Goal: Task Accomplishment & Management: Manage account settings

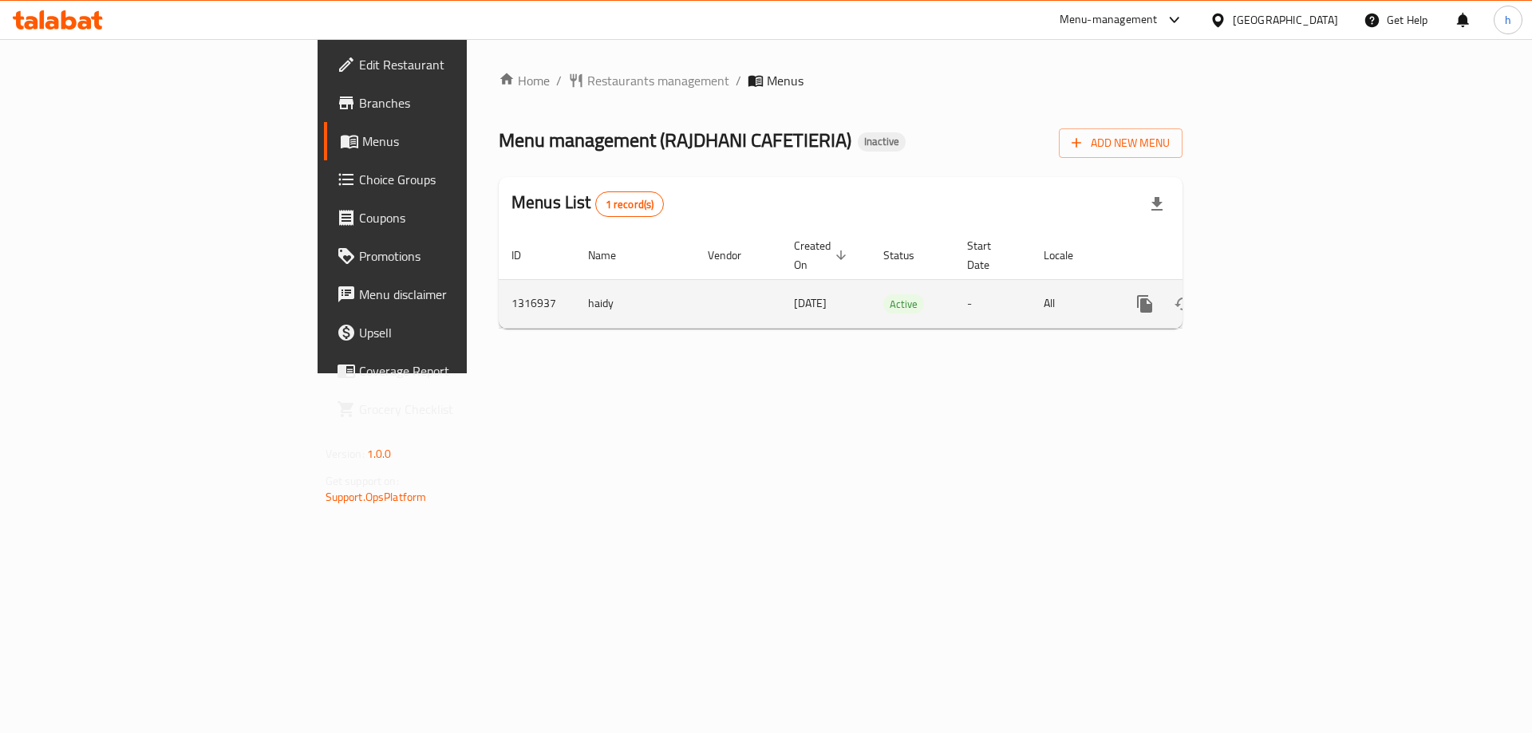
click at [1267, 297] on icon "enhanced table" at bounding box center [1260, 304] width 14 height 14
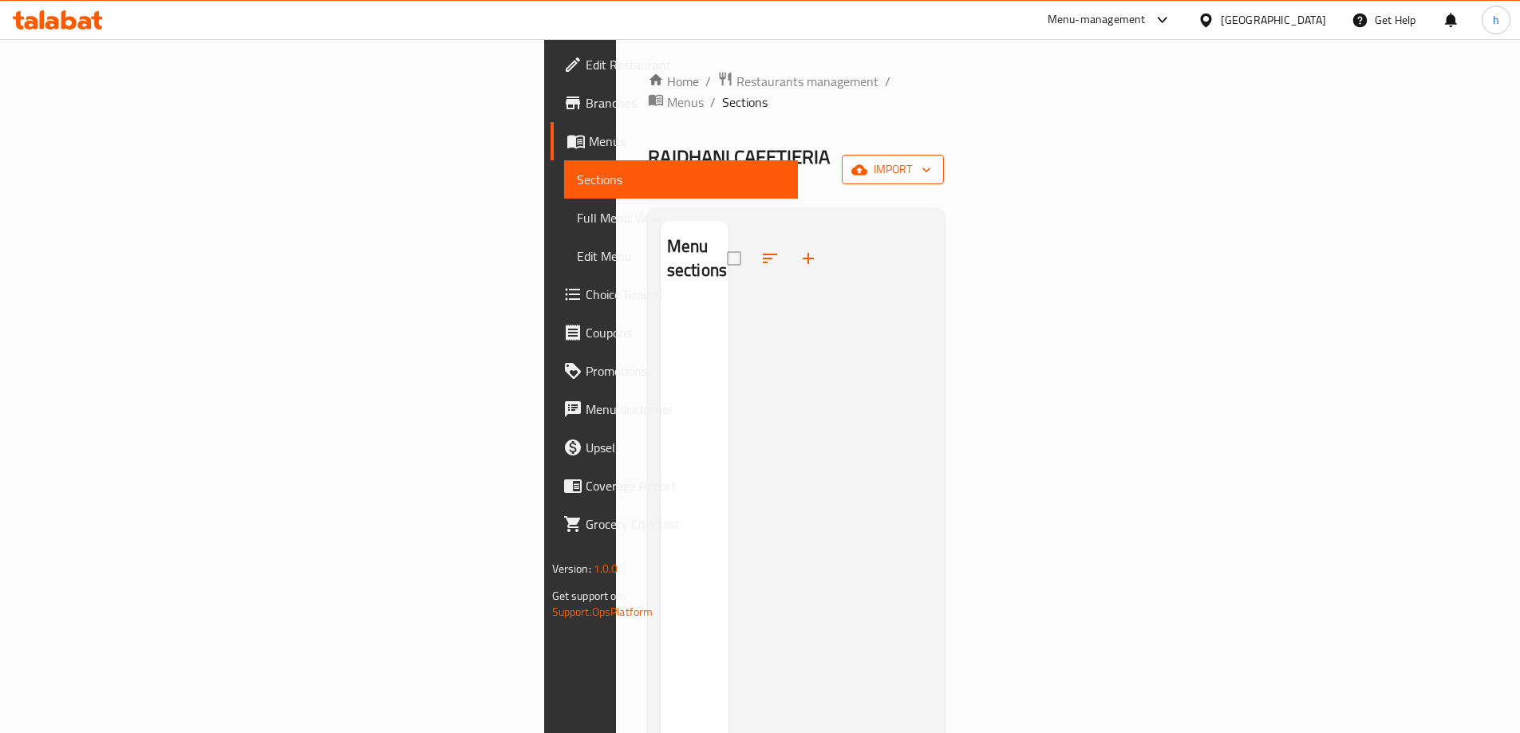
click at [931, 160] on span "import" at bounding box center [893, 170] width 77 height 20
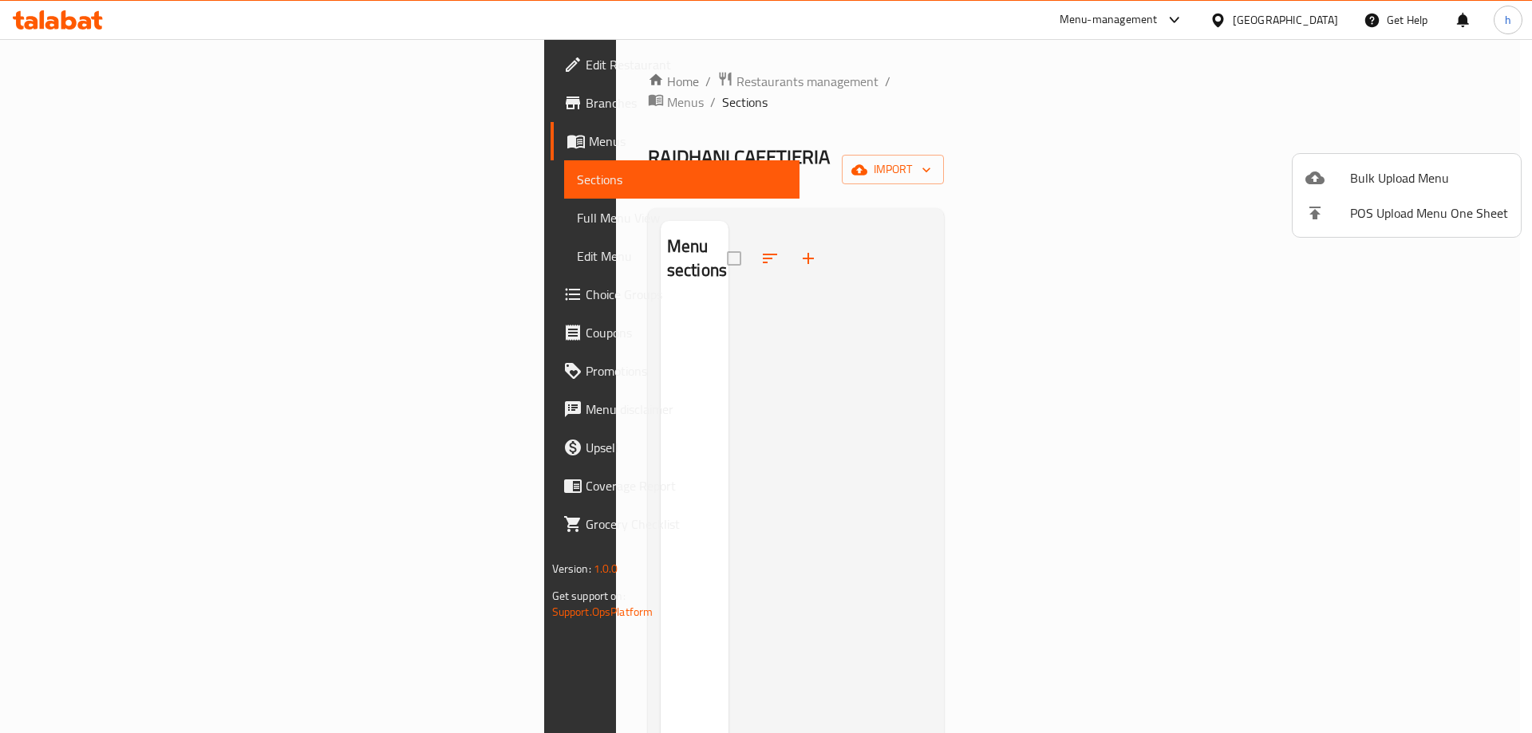
click at [1372, 183] on span "Bulk Upload Menu" at bounding box center [1429, 177] width 158 height 19
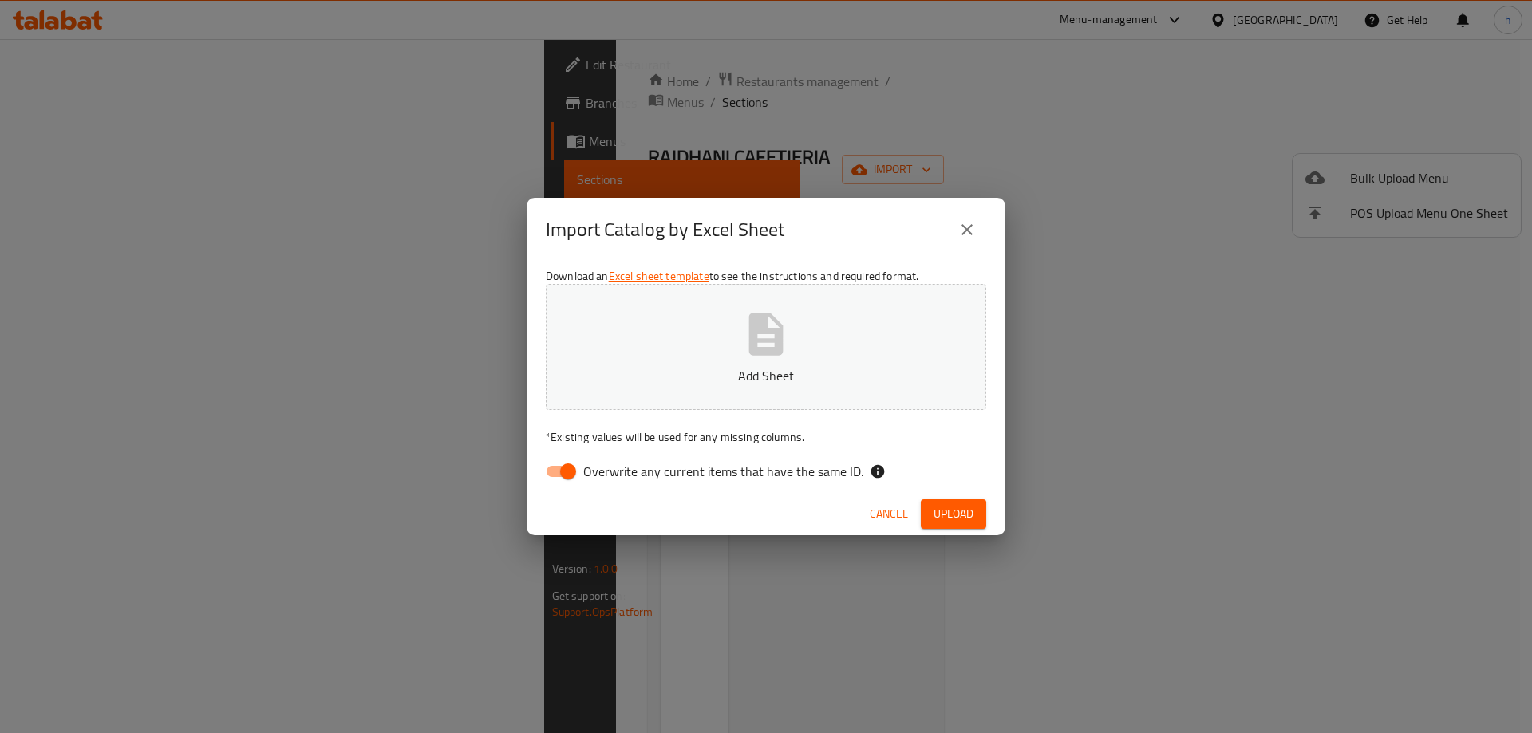
click at [591, 470] on span "Overwrite any current items that have the same ID." at bounding box center [723, 471] width 280 height 19
click at [591, 470] on input "Overwrite any current items that have the same ID." at bounding box center [568, 472] width 91 height 30
checkbox input "false"
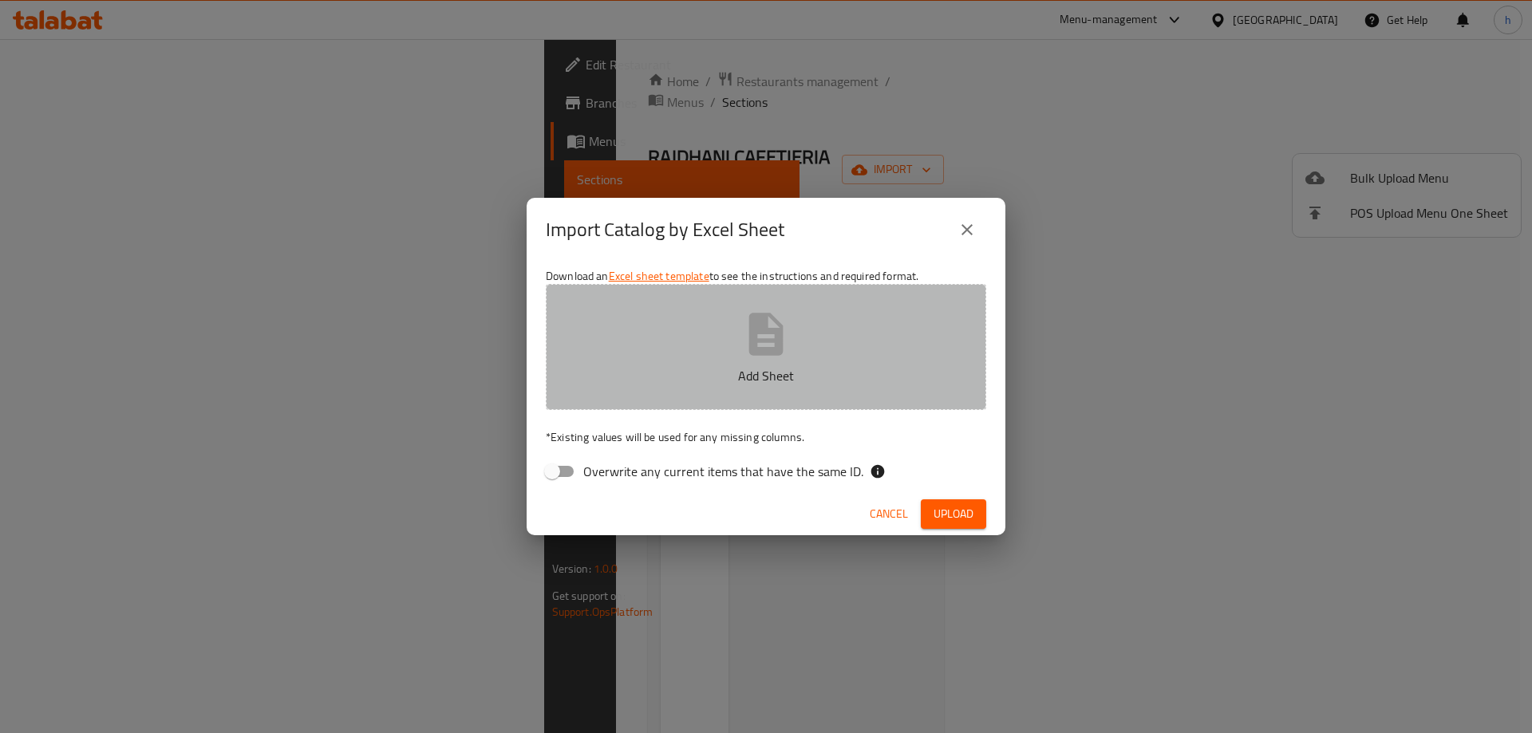
click at [749, 311] on icon "button" at bounding box center [766, 334] width 51 height 51
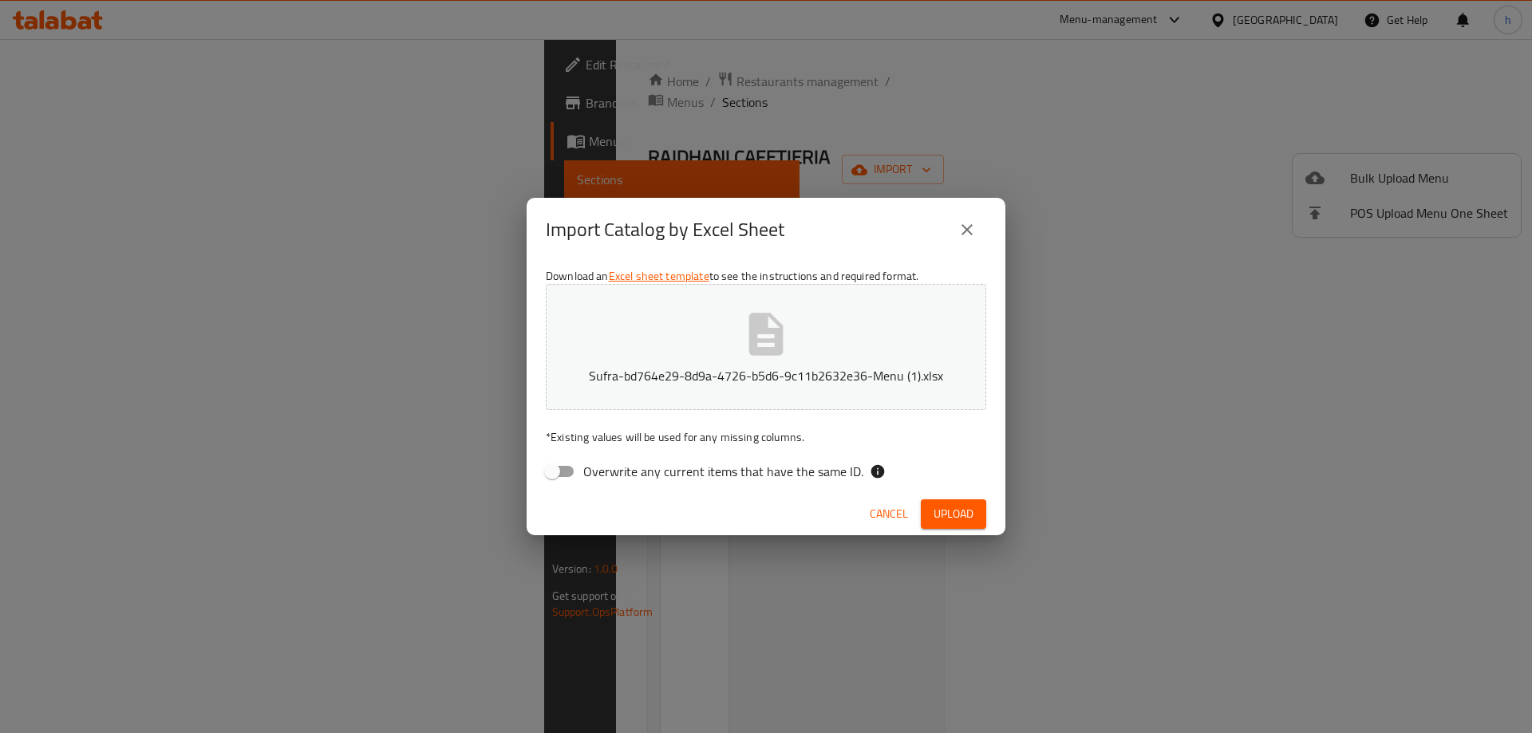
click at [953, 516] on span "Upload" at bounding box center [954, 514] width 40 height 20
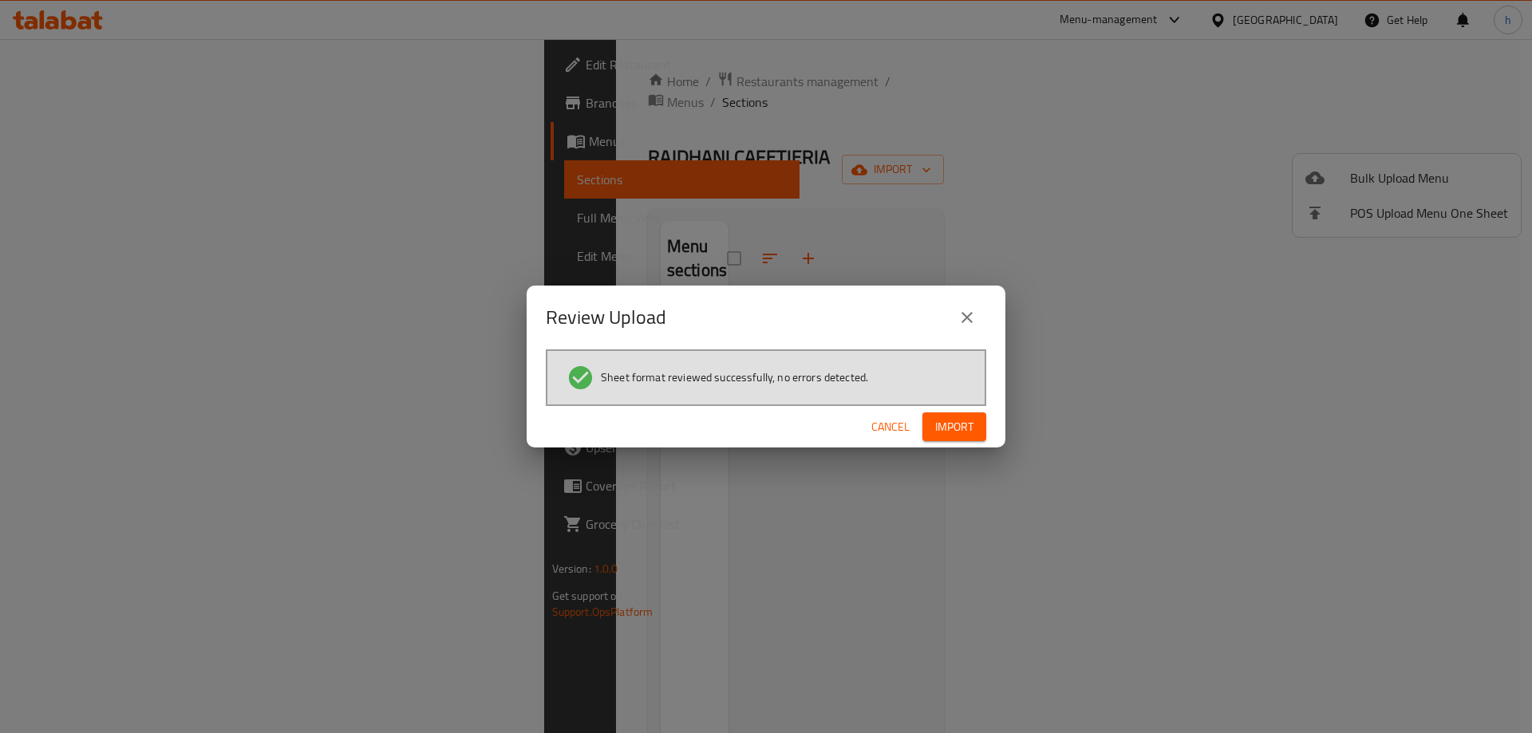
click at [950, 435] on span "Import" at bounding box center [954, 427] width 38 height 20
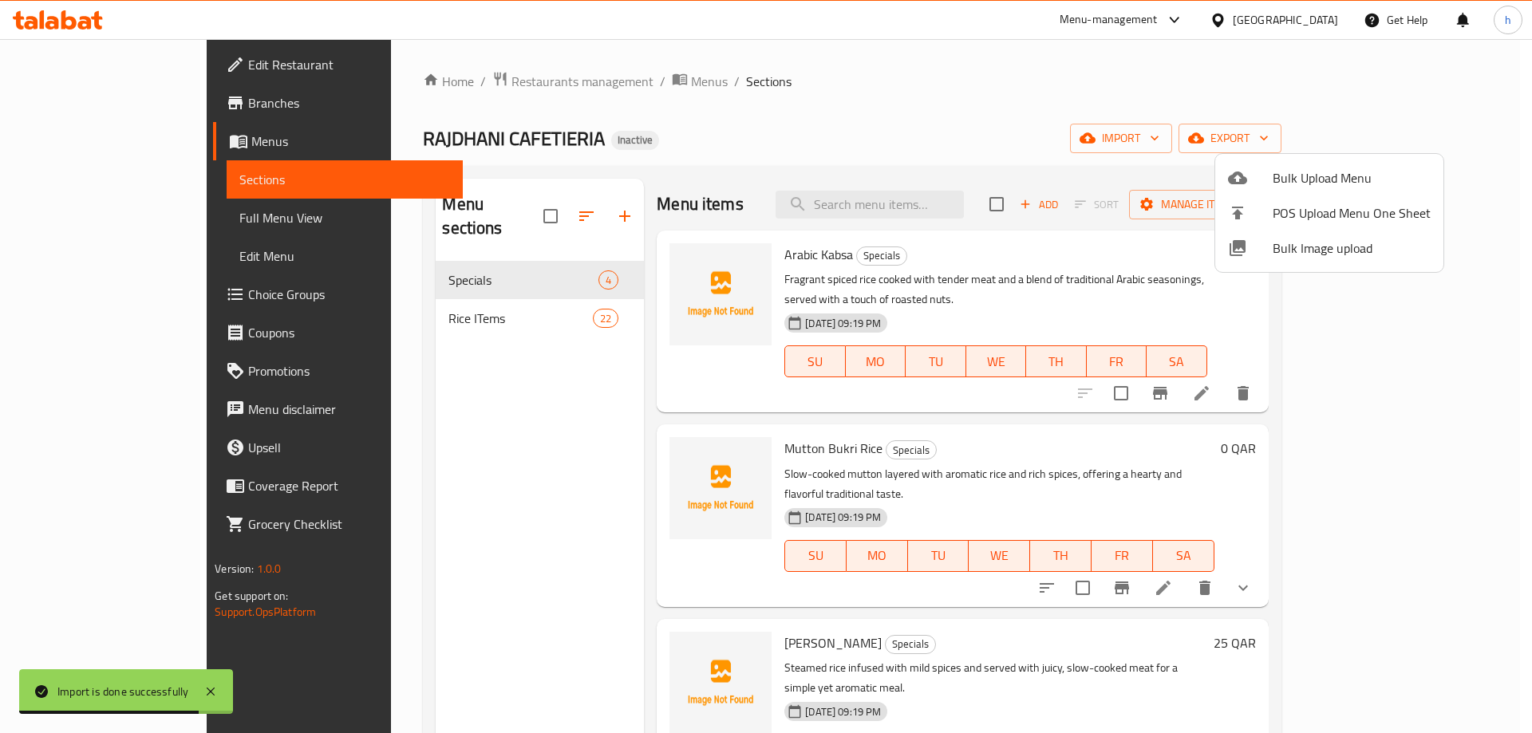
click at [121, 219] on div at bounding box center [766, 366] width 1532 height 733
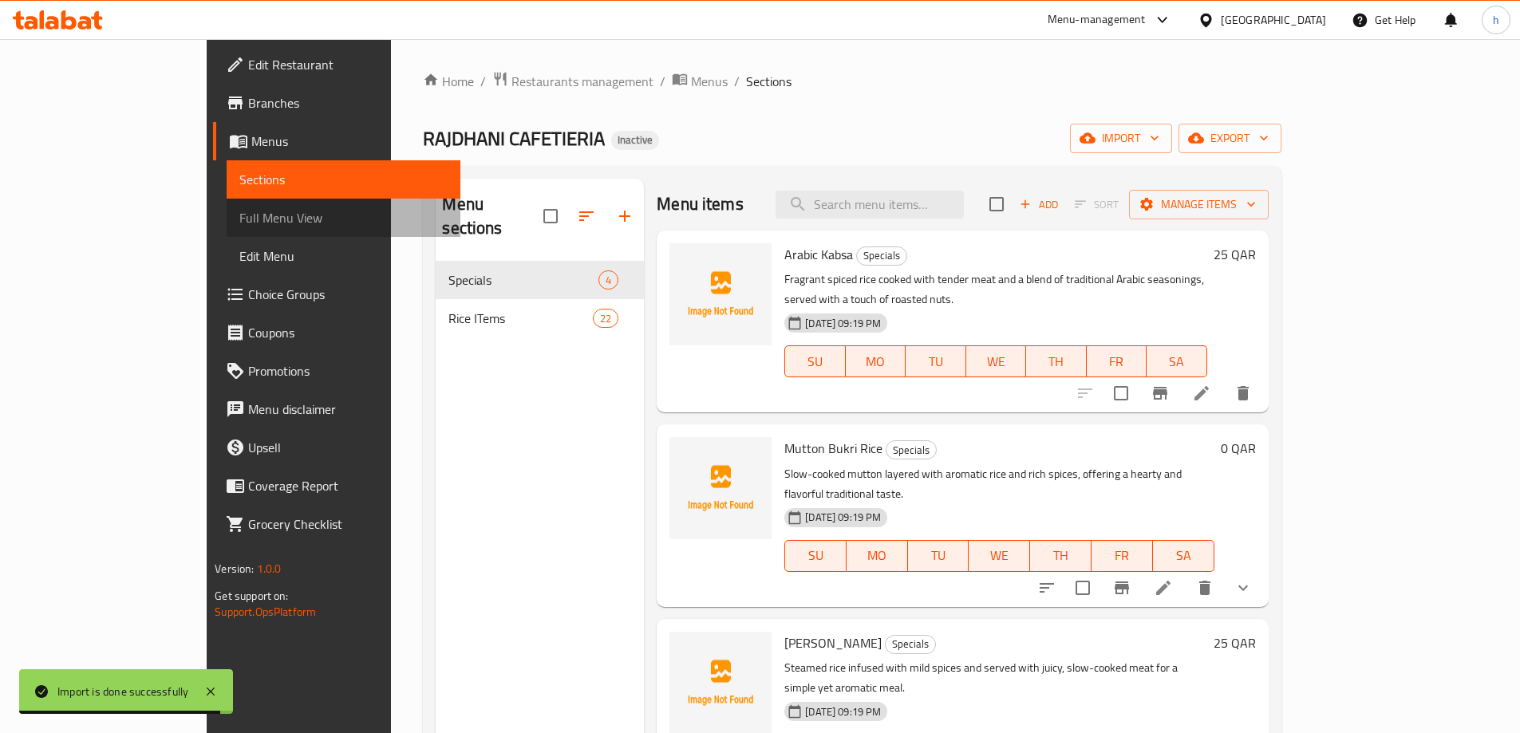
click at [239, 219] on span "Full Menu View" at bounding box center [343, 217] width 208 height 19
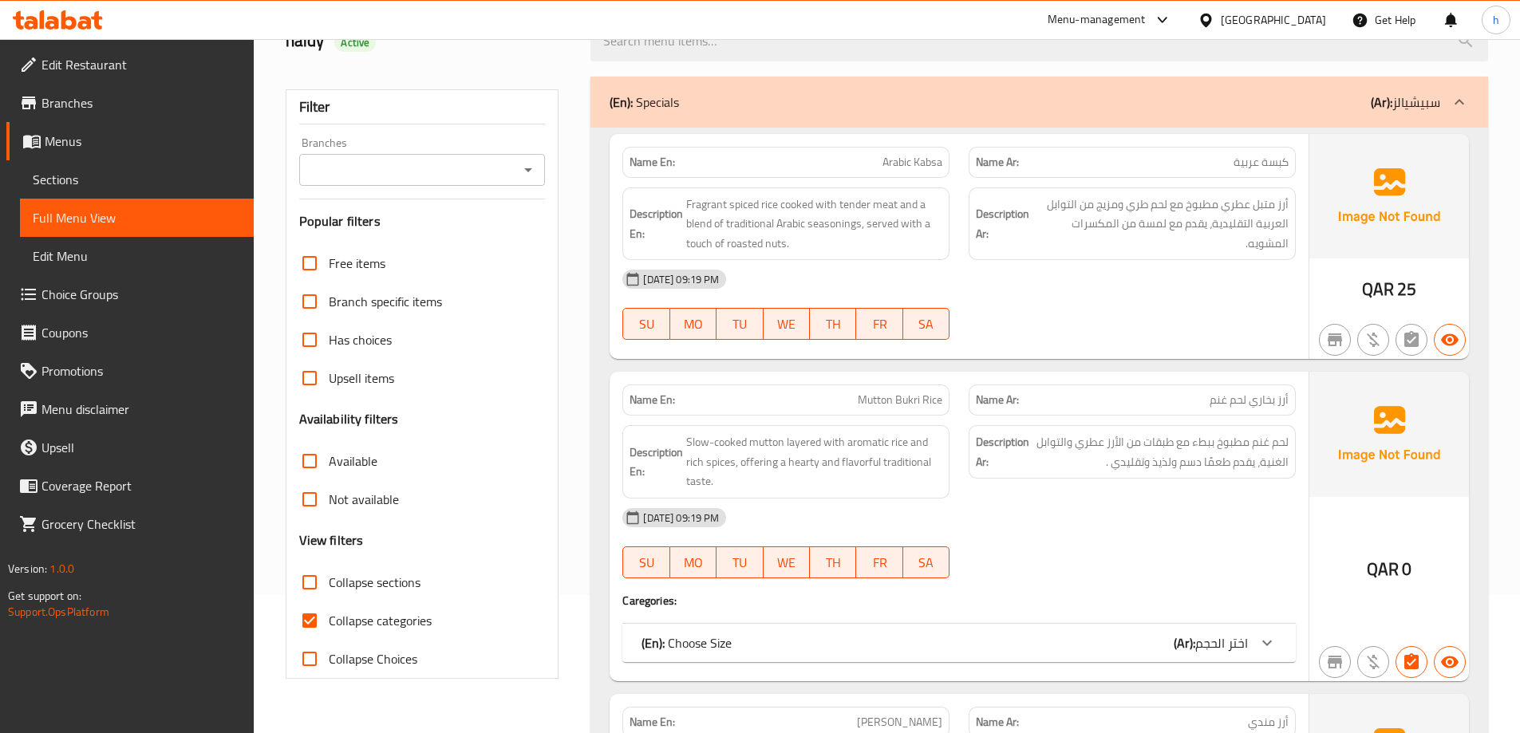
scroll to position [399, 0]
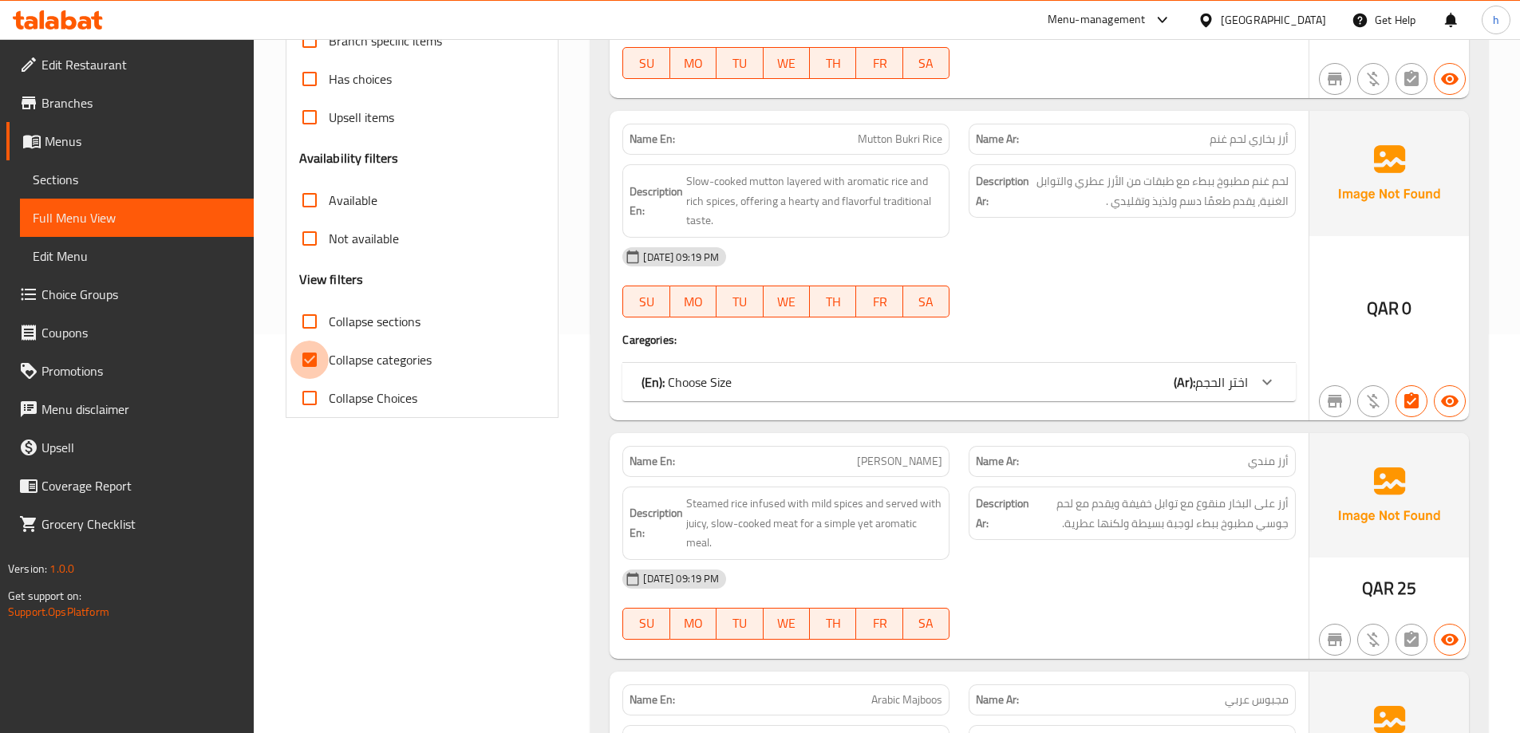
click at [299, 350] on input "Collapse categories" at bounding box center [310, 360] width 38 height 38
checkbox input "false"
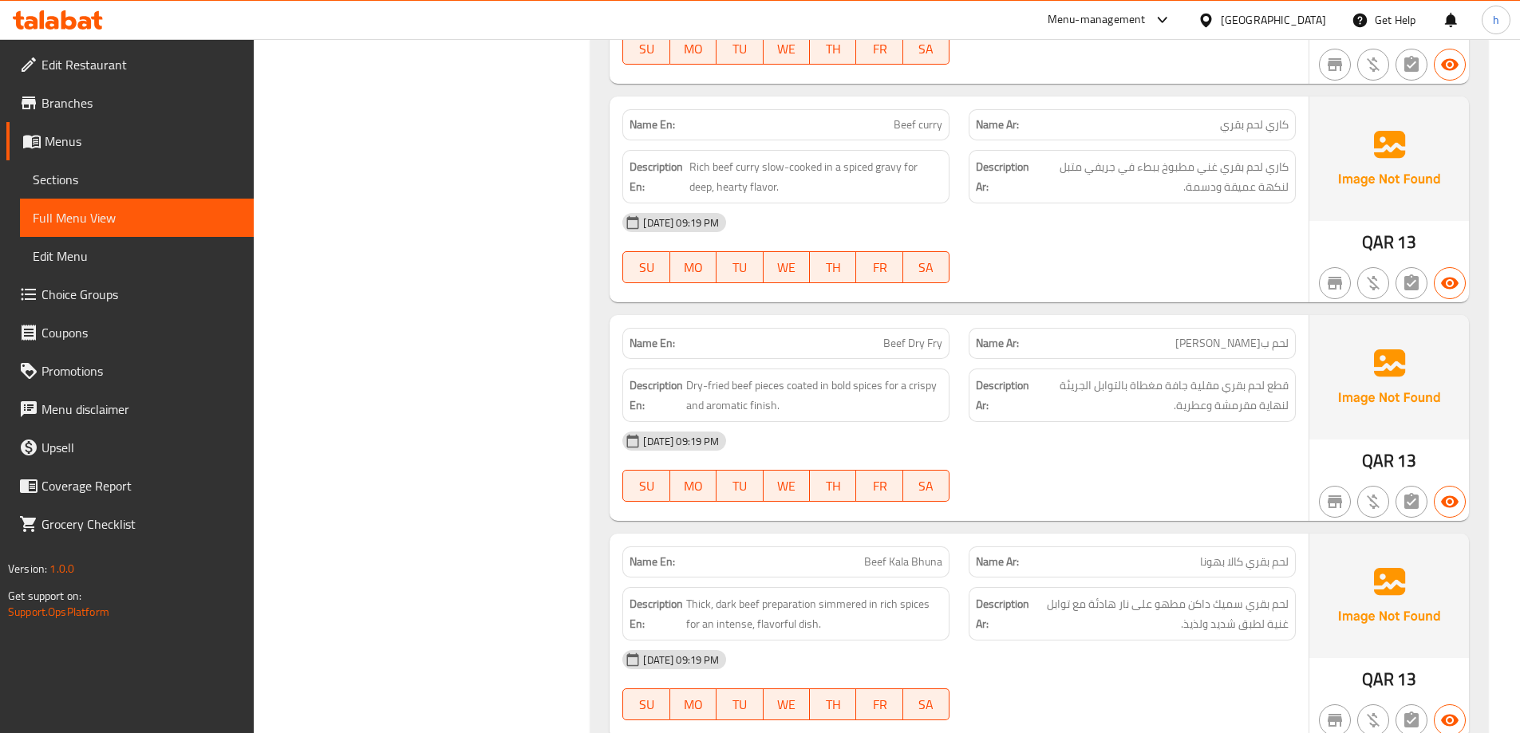
scroll to position [5607, 0]
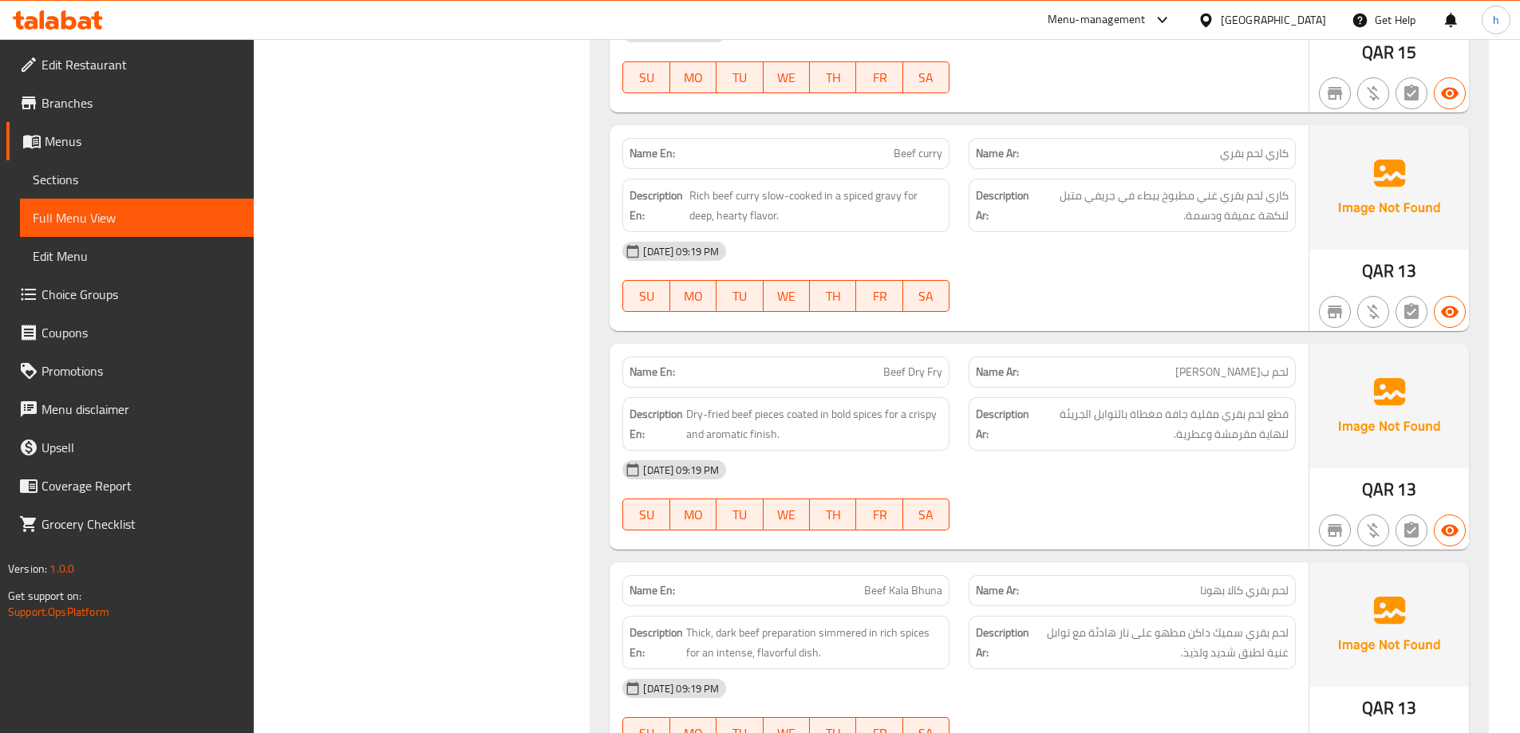
click at [1023, 383] on div "Name Ar: لحم ب[PERSON_NAME]" at bounding box center [1132, 372] width 327 height 31
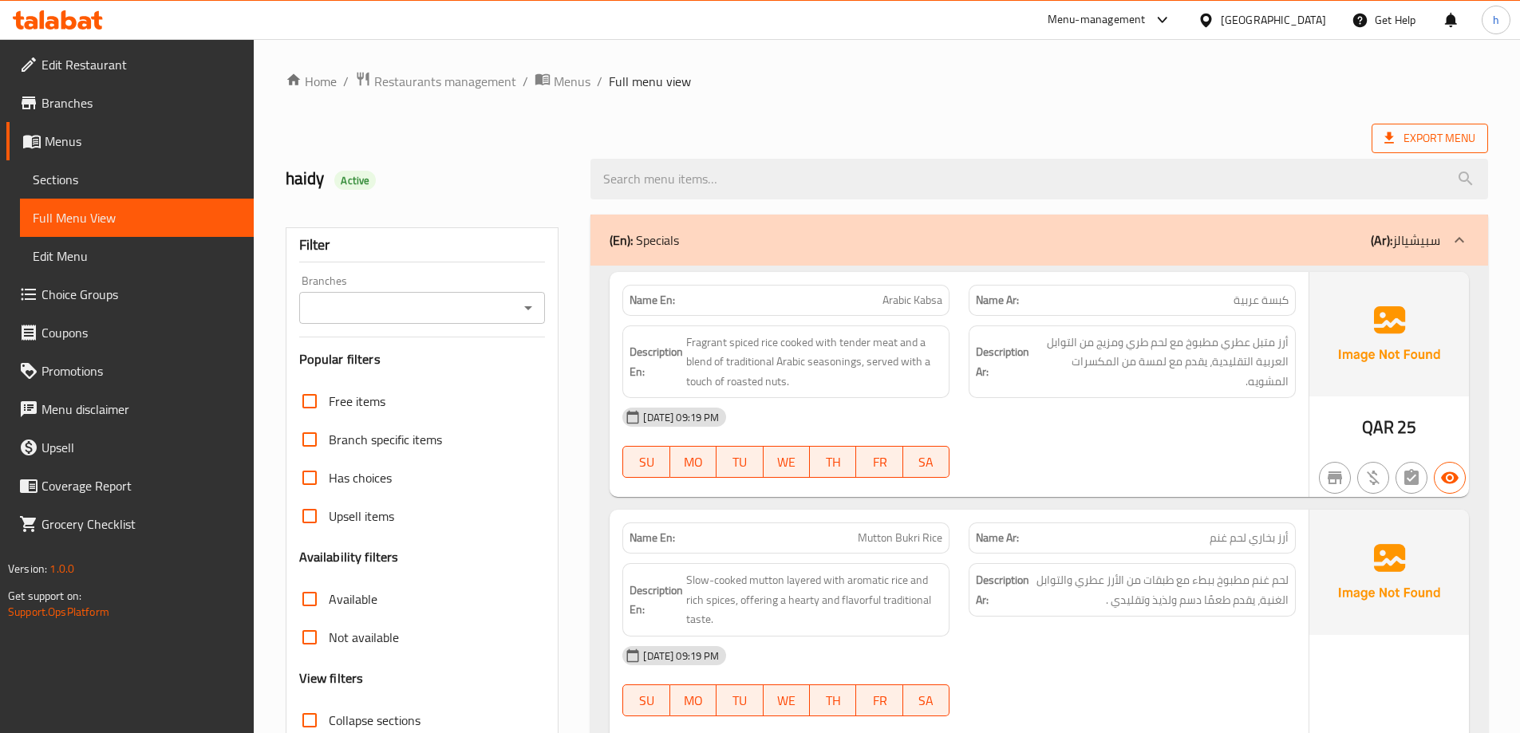
click at [1433, 135] on span "Export Menu" at bounding box center [1430, 139] width 91 height 20
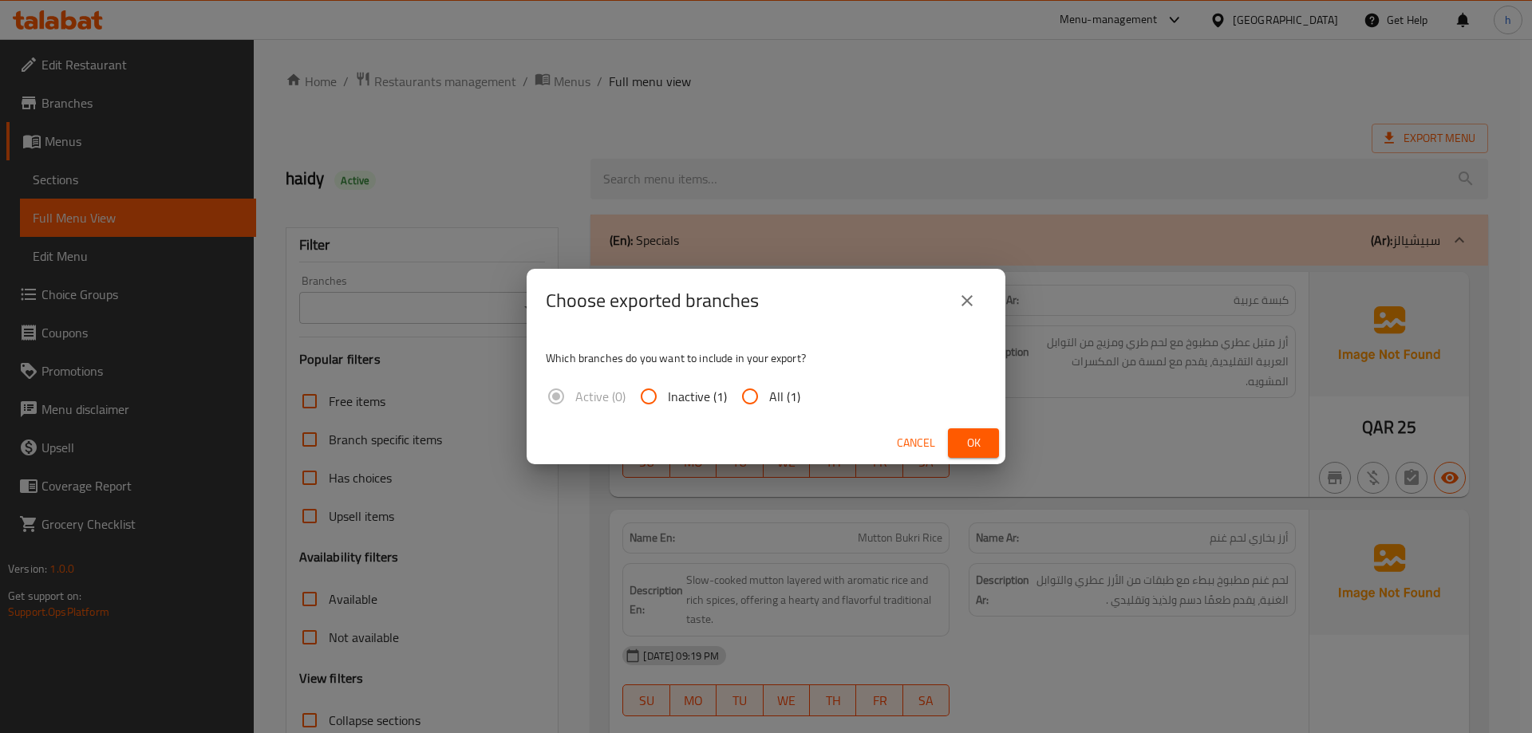
click at [775, 393] on span "All (1)" at bounding box center [784, 396] width 31 height 19
click at [769, 393] on input "All (1)" at bounding box center [750, 397] width 38 height 38
radio input "true"
click at [978, 443] on span "Ok" at bounding box center [974, 443] width 26 height 20
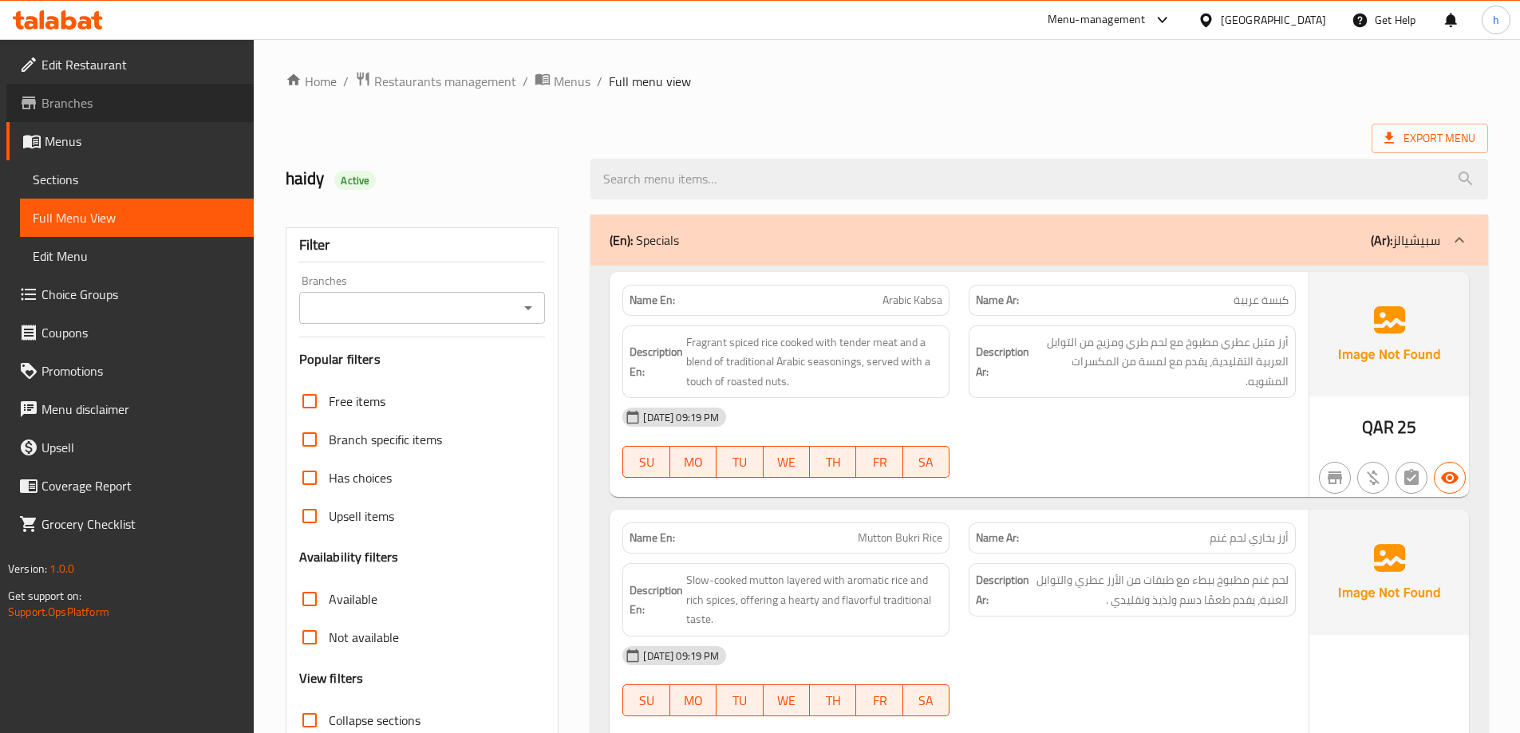
click at [172, 107] on span "Branches" at bounding box center [142, 102] width 200 height 19
